Goal: Download file/media

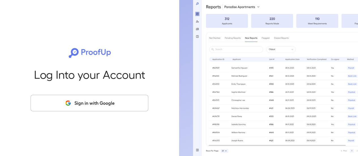
click at [94, 108] on button "Sign in with Google" at bounding box center [90, 103] width 118 height 16
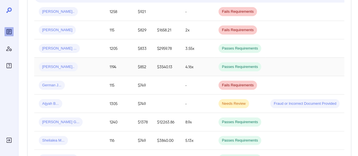
scroll to position [142, 0]
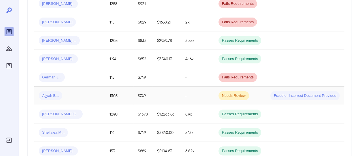
click at [87, 94] on div "Aijyah B..." at bounding box center [70, 95] width 62 height 9
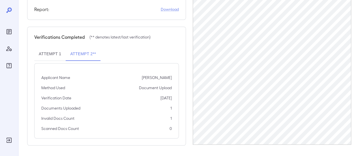
scroll to position [50, 0]
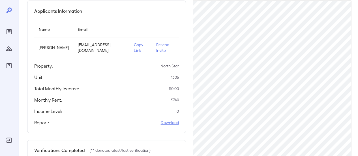
click at [171, 123] on link "Download" at bounding box center [170, 123] width 18 height 6
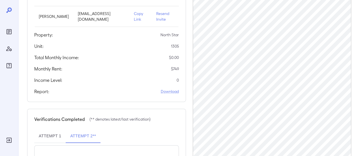
scroll to position [107, 0]
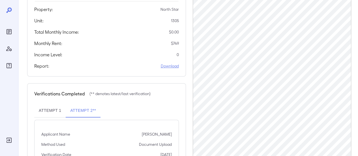
click at [168, 65] on link "Download" at bounding box center [170, 66] width 18 height 6
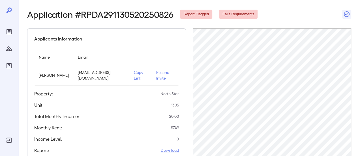
scroll to position [0, 0]
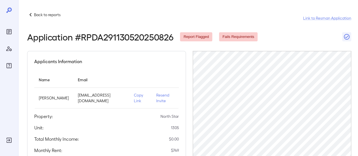
click at [48, 14] on p "Back to reports" at bounding box center [47, 15] width 27 height 6
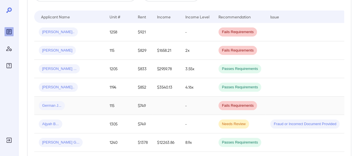
scroll to position [142, 0]
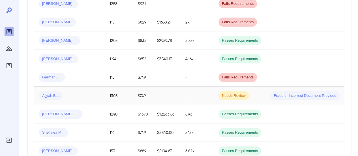
click at [92, 91] on div "Aijyah B..." at bounding box center [70, 95] width 62 height 9
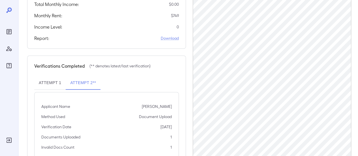
scroll to position [107, 0]
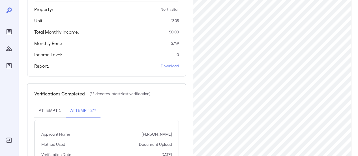
click at [171, 66] on link "Download" at bounding box center [170, 66] width 18 height 6
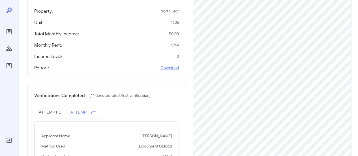
scroll to position [0, 0]
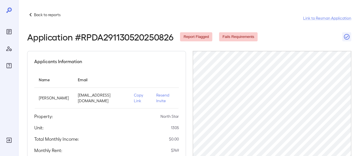
click at [50, 16] on p "Back to reports" at bounding box center [47, 15] width 27 height 6
